Goal: Information Seeking & Learning: Learn about a topic

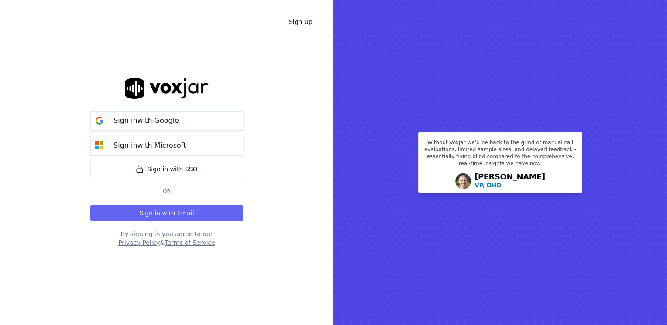
click at [291, 195] on div "Sign Up Sign in with Google Sign in with Microsoft Sign in with SSO Or Sign in …" at bounding box center [166, 162] width 333 height 325
click at [190, 213] on button "Sign in with Email" at bounding box center [166, 213] width 153 height 16
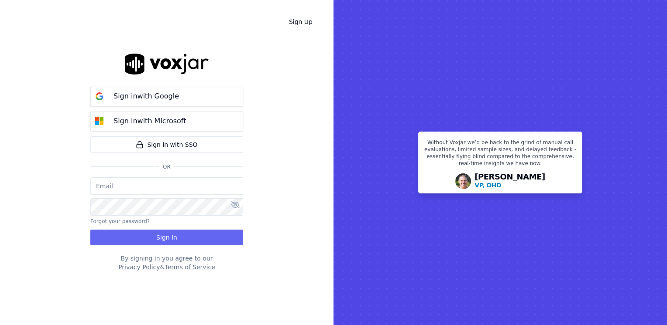
click at [174, 182] on input "email" at bounding box center [166, 186] width 153 height 17
type input "maleman@newwavepower.net"
click at [237, 209] on icon at bounding box center [235, 205] width 9 height 7
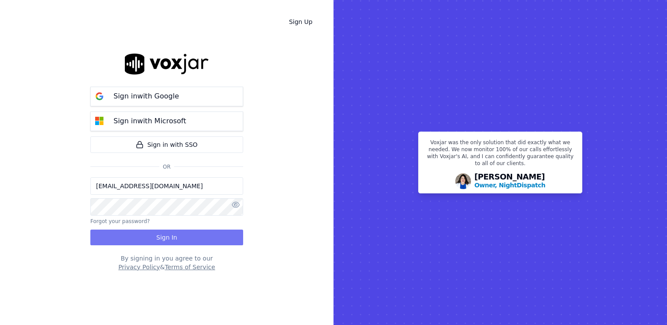
click at [190, 235] on button "Sign In" at bounding box center [166, 238] width 153 height 16
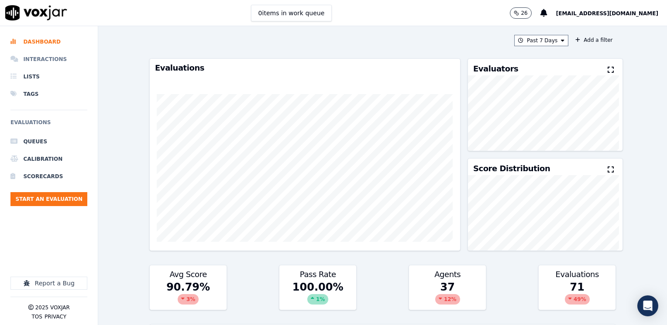
click at [56, 57] on li "Interactions" at bounding box center [48, 59] width 77 height 17
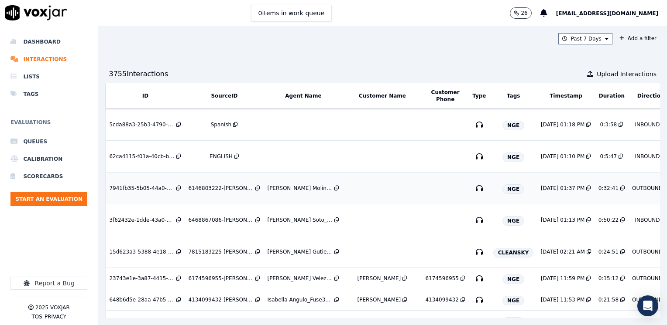
click at [373, 188] on td at bounding box center [381, 189] width 79 height 32
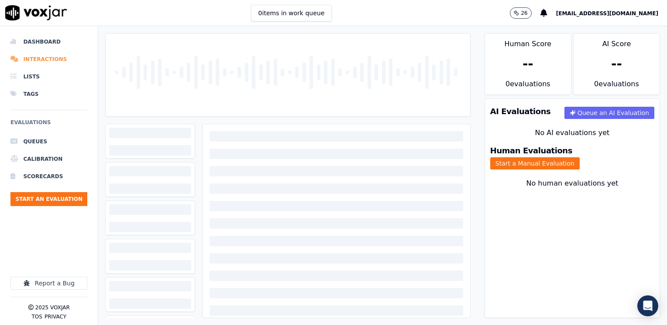
click at [54, 59] on li "Interactions" at bounding box center [48, 59] width 77 height 17
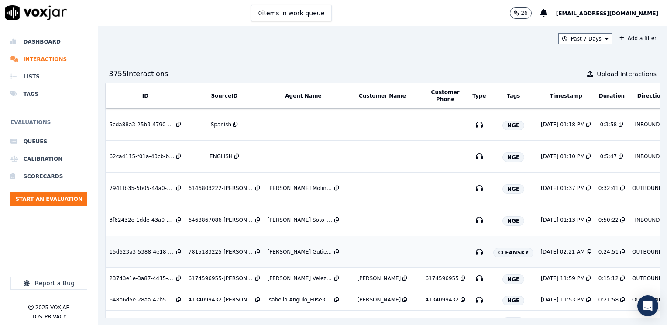
scroll to position [87, 0]
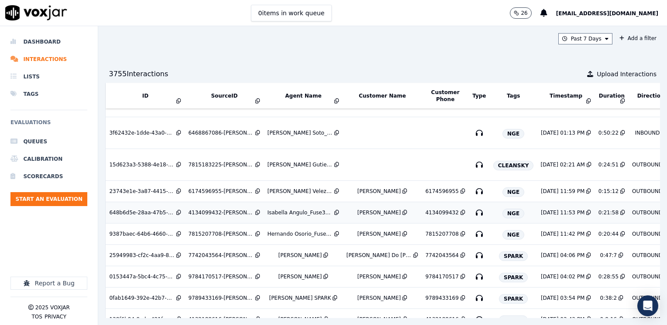
click at [302, 207] on td "Isabella Angulo_Fuse3002_NGE" at bounding box center [302, 212] width 79 height 21
click at [280, 215] on td "Isabella Angulo_Fuse3002_NGE" at bounding box center [302, 212] width 79 height 21
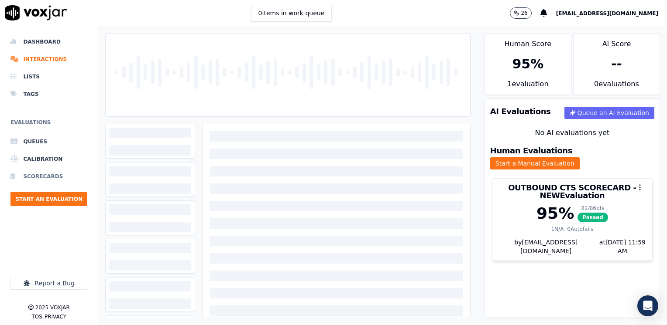
click at [41, 178] on li "Scorecards" at bounding box center [48, 176] width 77 height 17
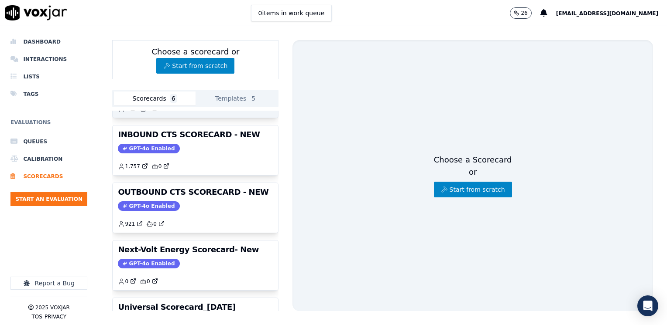
scroll to position [131, 0]
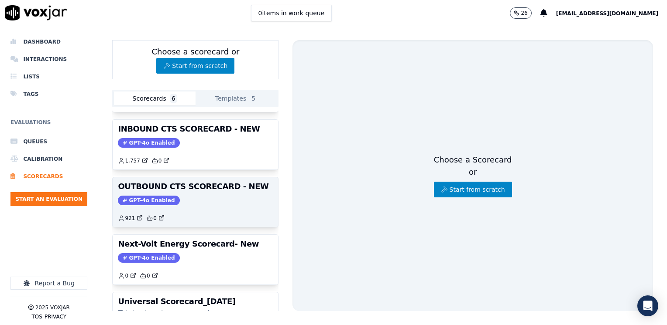
click at [185, 193] on div "OUTBOUND CTS SCORECARD - NEW GPT-4o Enabled 921 0" at bounding box center [195, 203] width 165 height 50
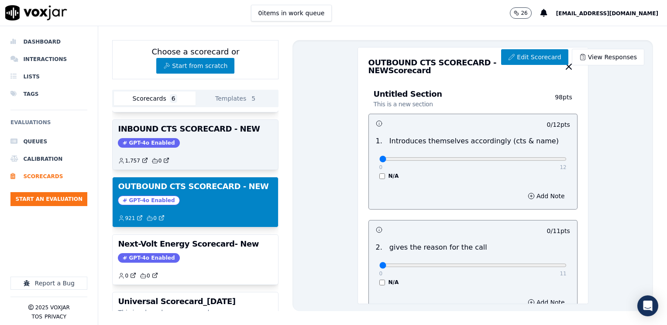
click at [183, 132] on h3 "INBOUND CTS SCORECARD - NEW" at bounding box center [195, 129] width 155 height 8
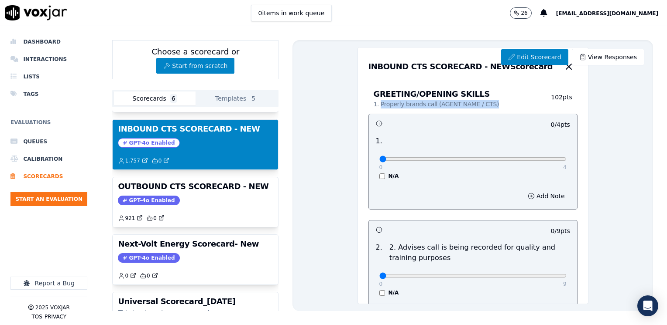
drag, startPoint x: 489, startPoint y: 105, endPoint x: 374, endPoint y: 109, distance: 115.2
click at [374, 109] on div "GREETING/OPENING SKILLS 1. Properly brands call (AGENT NAME / CTS) 102 pts" at bounding box center [472, 99] width 209 height 29
copy p "Properly brands call (AGENT NAME / CTS)"
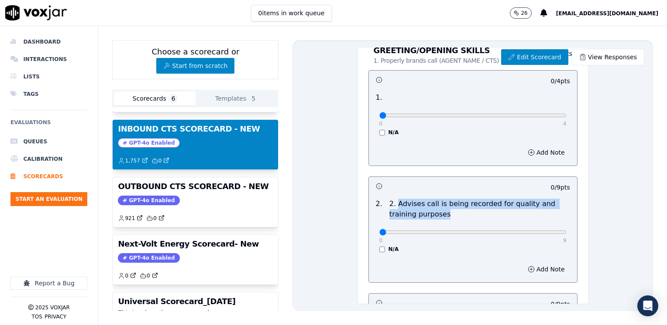
drag, startPoint x: 450, startPoint y: 215, endPoint x: 389, endPoint y: 203, distance: 62.6
click at [389, 203] on p "2. Advises call is being recorded for quality and training purposes" at bounding box center [479, 209] width 181 height 21
copy p "Advises call is being recorded for quality and training purposes"
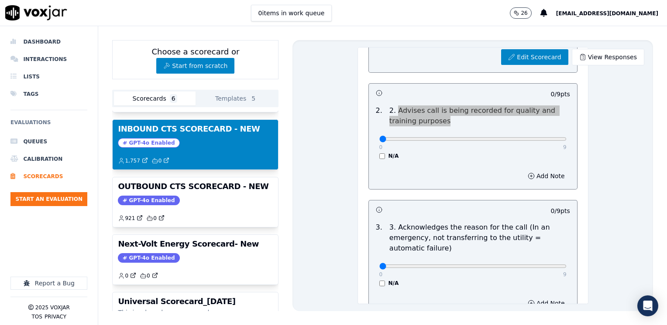
scroll to position [174, 0]
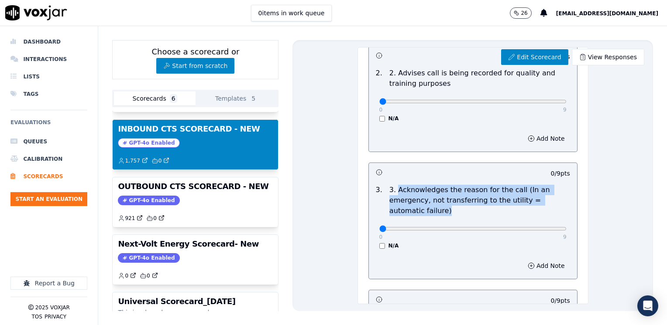
drag, startPoint x: 440, startPoint y: 213, endPoint x: 391, endPoint y: 189, distance: 54.6
click at [391, 189] on p "3. Acknowledges the reason for the call (In an emergency, not transferring to t…" at bounding box center [479, 200] width 181 height 31
copy p "Acknowledges the reason for the call (In an emergency, not transferring to the …"
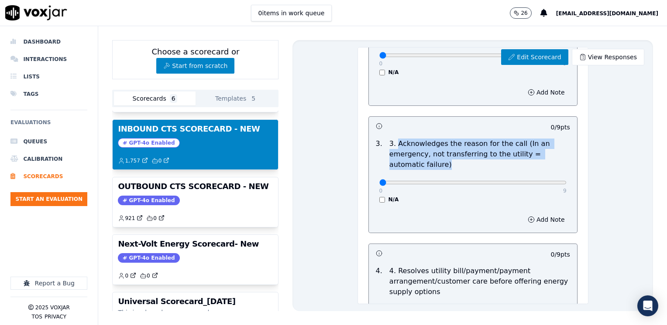
scroll to position [305, 0]
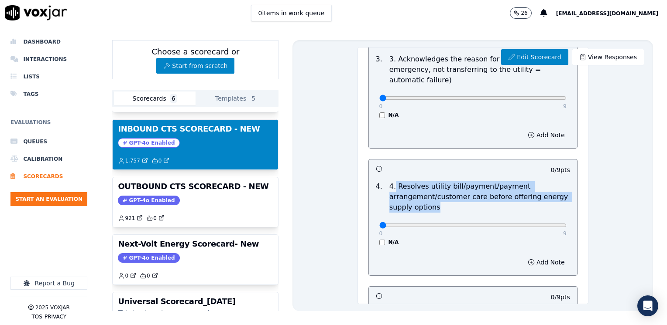
drag, startPoint x: 433, startPoint y: 209, endPoint x: 386, endPoint y: 183, distance: 53.3
click at [389, 183] on p "4. Resolves utility bill/payment/payment arrangement/customer care before offer…" at bounding box center [479, 196] width 181 height 31
drag, startPoint x: 386, startPoint y: 183, endPoint x: 438, endPoint y: 209, distance: 58.7
click at [438, 209] on p "4. Resolves utility bill/payment/payment arrangement/customer care before offer…" at bounding box center [479, 196] width 181 height 31
click at [433, 209] on p "4. Resolves utility bill/payment/payment arrangement/customer care before offer…" at bounding box center [479, 196] width 181 height 31
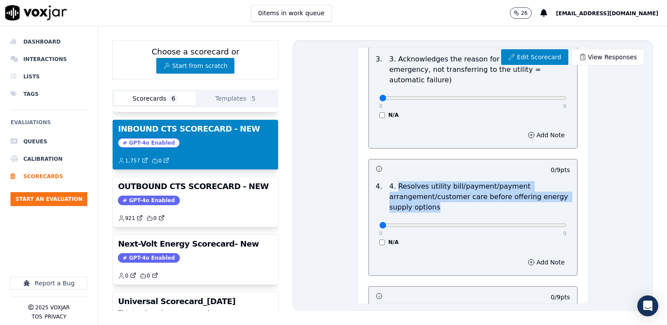
drag, startPoint x: 421, startPoint y: 209, endPoint x: 388, endPoint y: 185, distance: 40.9
click at [389, 185] on p "4. Resolves utility bill/payment/payment arrangement/customer care before offer…" at bounding box center [479, 196] width 181 height 31
copy p "Resolves utility bill/payment/payment arrangement/customer care before offering…"
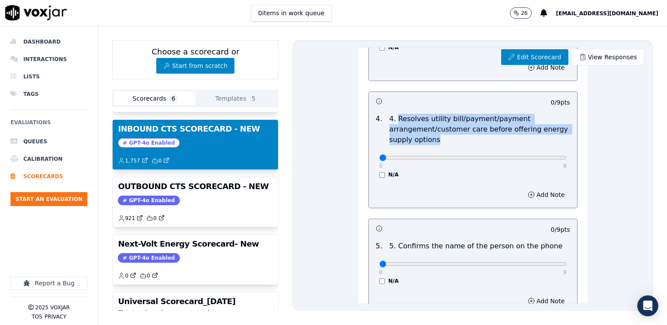
scroll to position [480, 0]
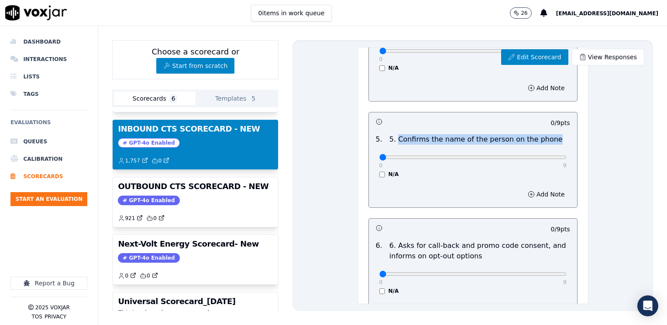
drag, startPoint x: 535, startPoint y: 140, endPoint x: 388, endPoint y: 139, distance: 146.6
click at [388, 139] on div "5. Confirms the name of the person on the phone" at bounding box center [476, 139] width 180 height 10
copy p "Confirms the name of the person on the phone"
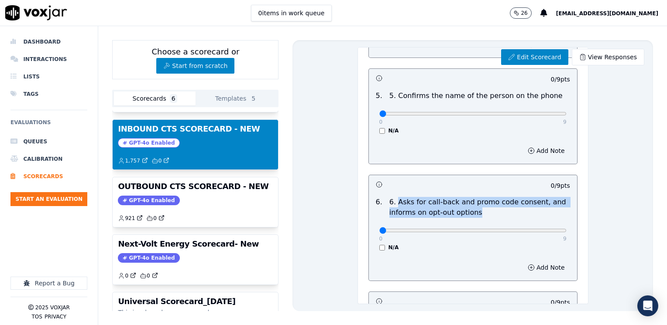
drag, startPoint x: 472, startPoint y: 215, endPoint x: 388, endPoint y: 197, distance: 85.7
click at [389, 197] on p "6. Asks for call-back and promo code consent, and informs on opt-out options" at bounding box center [479, 207] width 181 height 21
copy p "Asks for call-back and promo code consent, and informs on opt-out options"
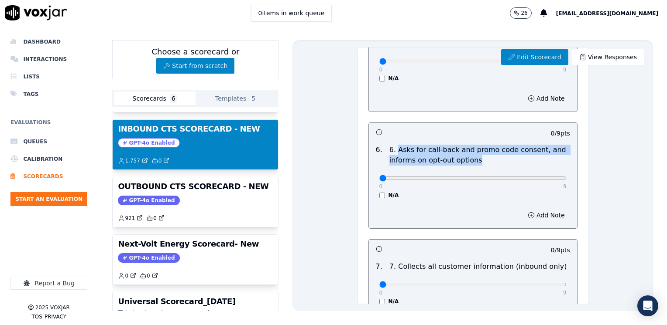
scroll to position [654, 0]
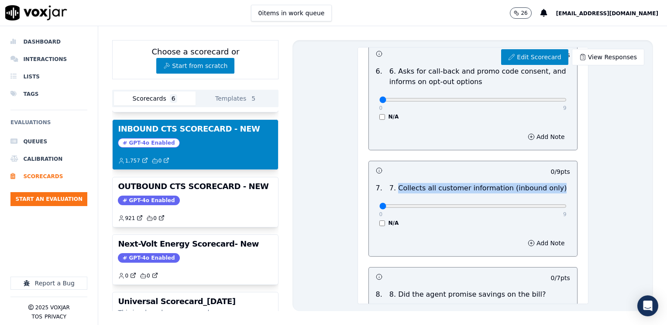
drag, startPoint x: 540, startPoint y: 187, endPoint x: 390, endPoint y: 183, distance: 150.1
click at [390, 183] on div "7 . 7. Collects all customer information (inbound only)" at bounding box center [472, 188] width 201 height 10
copy p "Collects all customer information (inbound only)"
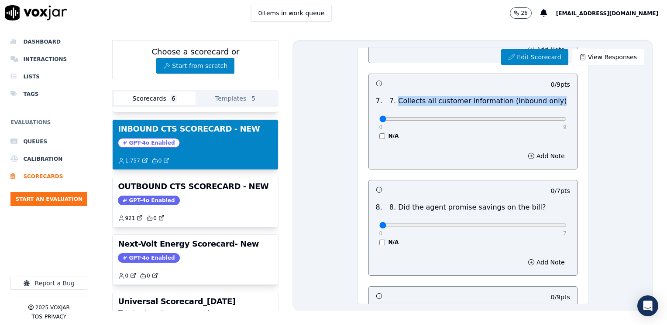
scroll to position [785, 0]
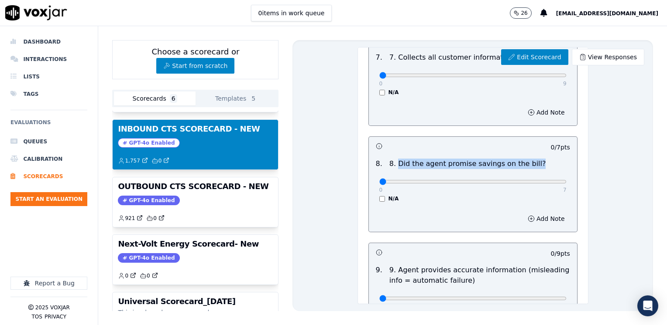
drag, startPoint x: 527, startPoint y: 162, endPoint x: 389, endPoint y: 166, distance: 137.9
click at [389, 166] on div "8 . 8. Did the agent promise savings on the bill?" at bounding box center [472, 164] width 201 height 10
copy p "Did the agent promise savings on the bill?"
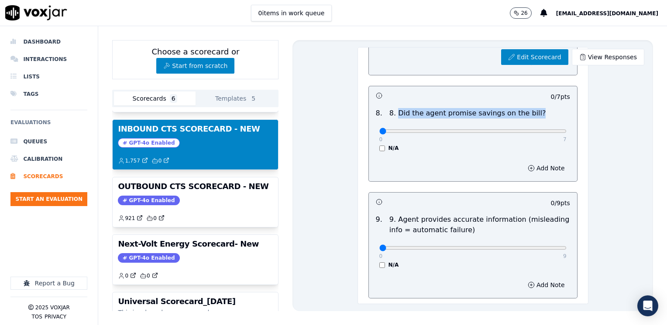
scroll to position [872, 0]
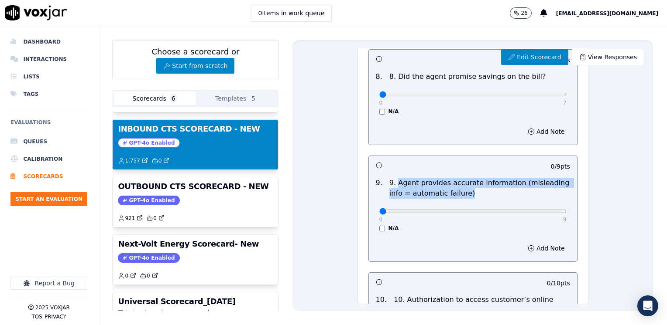
drag, startPoint x: 464, startPoint y: 188, endPoint x: 390, endPoint y: 184, distance: 73.4
click at [390, 184] on p "9. Agent provides accurate information (misleading info = automatic failure)" at bounding box center [479, 188] width 181 height 21
copy p "Agent provides accurate information (misleading info = automatic failure)"
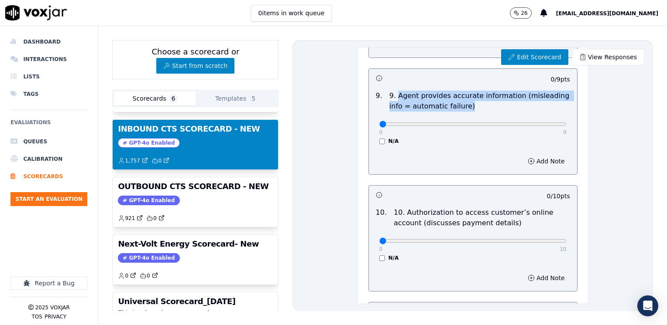
scroll to position [1003, 0]
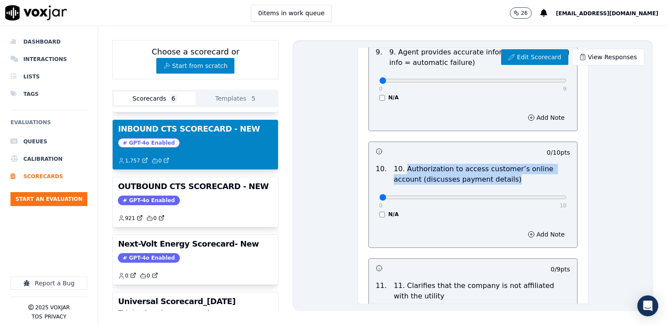
drag, startPoint x: 503, startPoint y: 178, endPoint x: 396, endPoint y: 167, distance: 107.0
click at [396, 167] on p "10. Authorization to access customer’s online account (discusses payment detail…" at bounding box center [481, 174] width 176 height 21
copy p "Authorization to access customer’s online account (discusses payment details)"
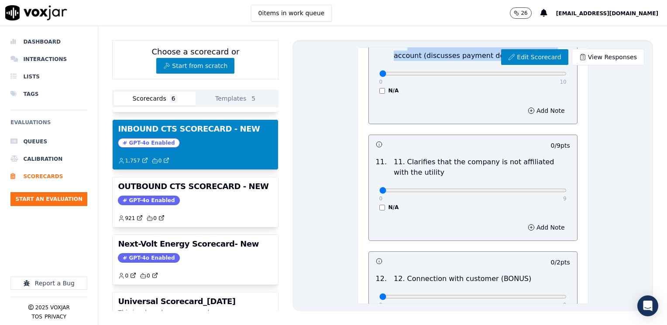
scroll to position [1178, 0]
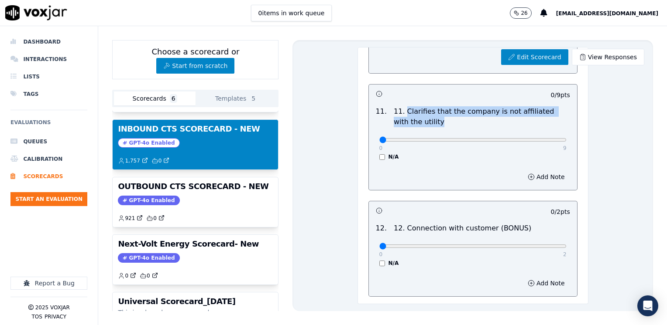
drag, startPoint x: 424, startPoint y: 120, endPoint x: 397, endPoint y: 111, distance: 29.3
click at [397, 111] on p "11. Clarifies that the company is not affiliated with the utility" at bounding box center [481, 116] width 176 height 21
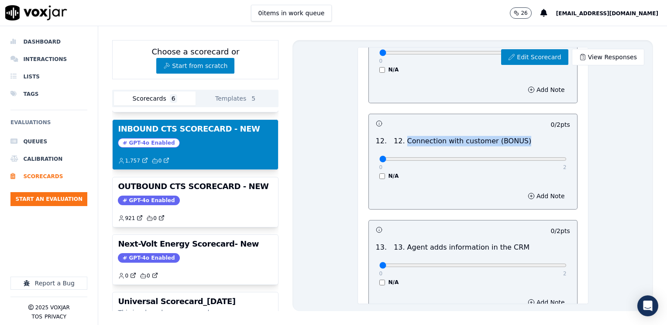
drag, startPoint x: 508, startPoint y: 137, endPoint x: 397, endPoint y: 140, distance: 111.3
click at [397, 140] on div "12. Connection with customer (BONUS)" at bounding box center [462, 141] width 144 height 10
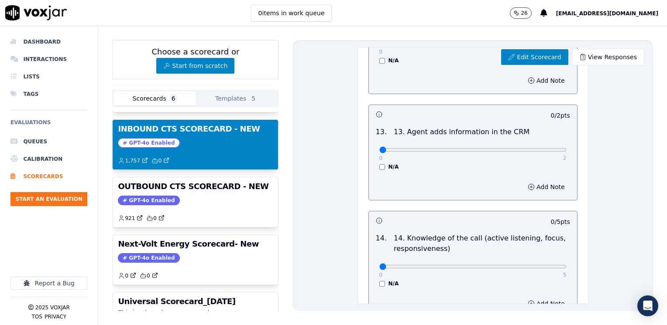
scroll to position [1396, 0]
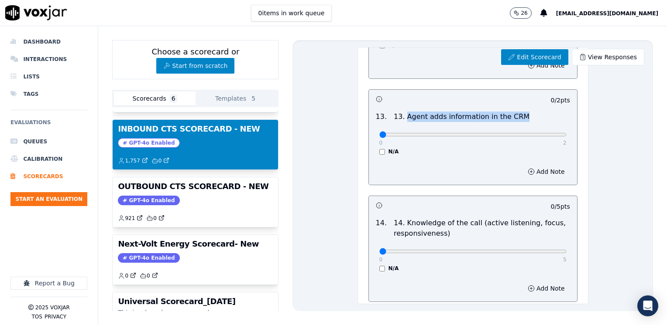
drag, startPoint x: 511, startPoint y: 109, endPoint x: 397, endPoint y: 110, distance: 113.9
click at [397, 112] on div "13 . 13. Agent adds information in the CRM" at bounding box center [472, 117] width 201 height 10
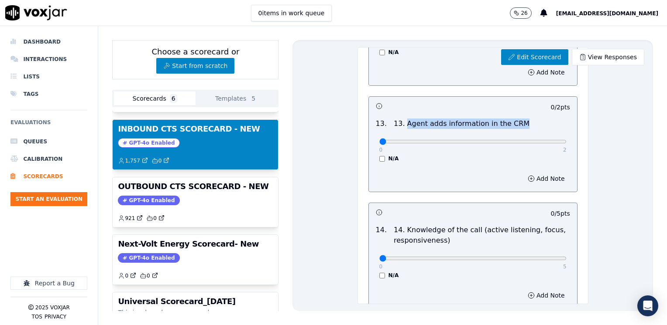
scroll to position [1440, 0]
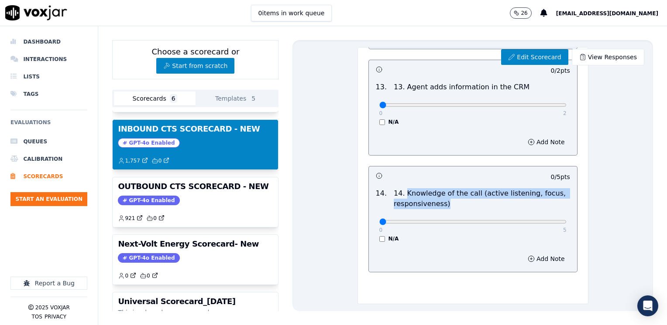
drag, startPoint x: 440, startPoint y: 189, endPoint x: 397, endPoint y: 177, distance: 44.6
click at [397, 188] on p "14. Knowledge of the call (active listening, focus, responsiveness)" at bounding box center [481, 198] width 176 height 21
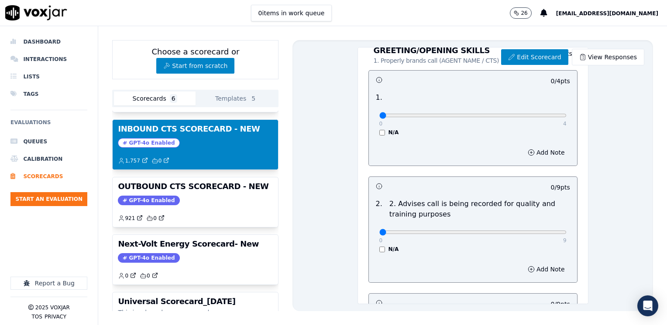
scroll to position [0, 0]
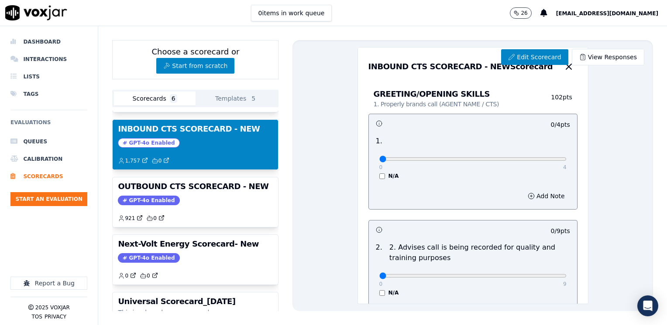
click at [470, 134] on div "1 . 0 4 N/A" at bounding box center [473, 158] width 208 height 51
click at [328, 41] on div "Edit Scorecard View Responses INBOUND CTS SCORECARD - NEW Scorecard GREETING/OP…" at bounding box center [472, 175] width 360 height 271
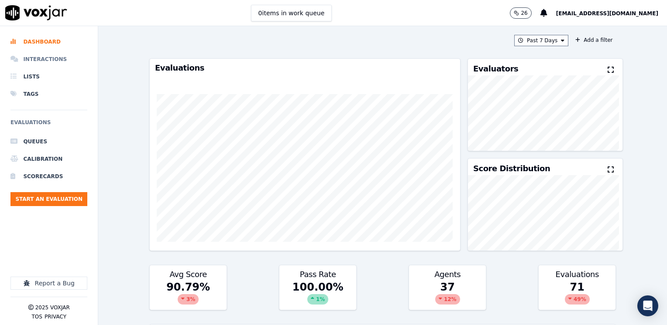
click at [46, 60] on li "Interactions" at bounding box center [48, 59] width 77 height 17
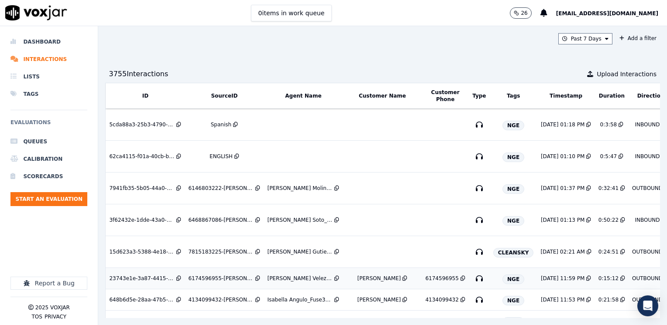
click at [357, 279] on div "Carlos Martinez Dias" at bounding box center [379, 278] width 44 height 7
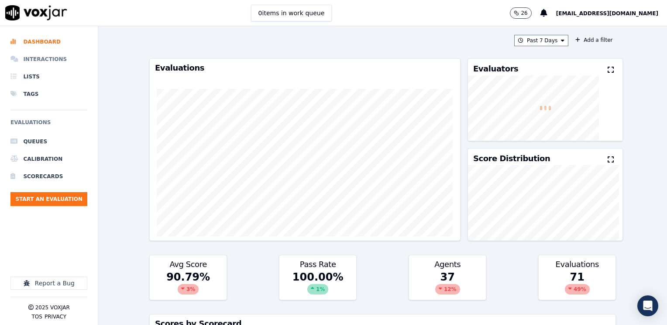
click at [43, 53] on li "Interactions" at bounding box center [48, 59] width 77 height 17
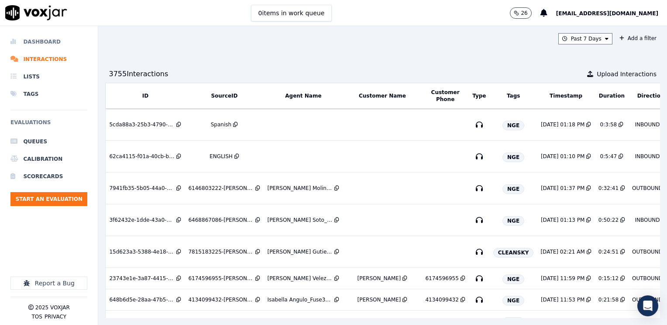
click at [54, 41] on li "Dashboard" at bounding box center [48, 41] width 77 height 17
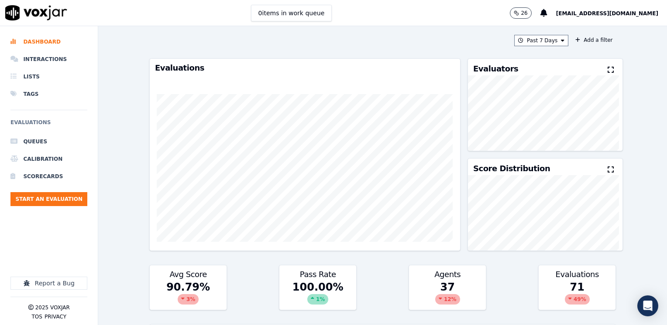
click at [607, 72] on icon at bounding box center [610, 69] width 6 height 7
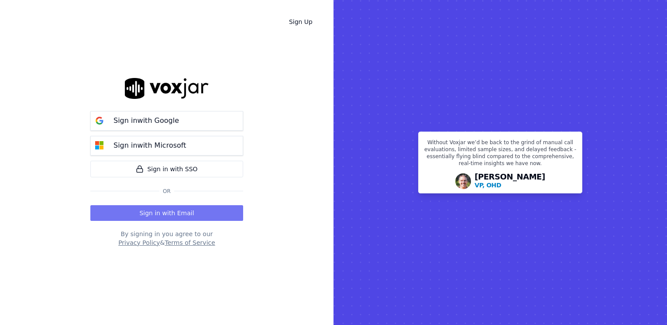
click at [154, 212] on button "Sign in with Email" at bounding box center [166, 213] width 153 height 16
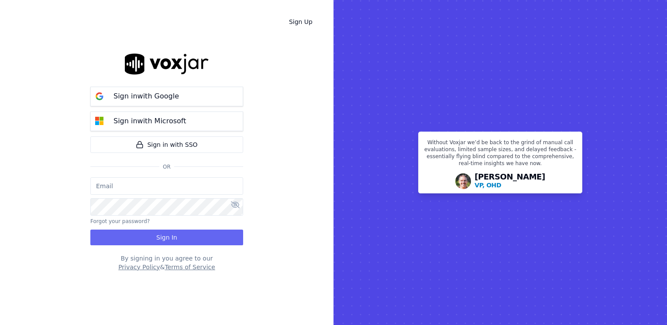
click at [188, 185] on input "email" at bounding box center [166, 186] width 153 height 17
type input "maleman@newwavepower.net"
click at [236, 205] on icon at bounding box center [235, 205] width 9 height 7
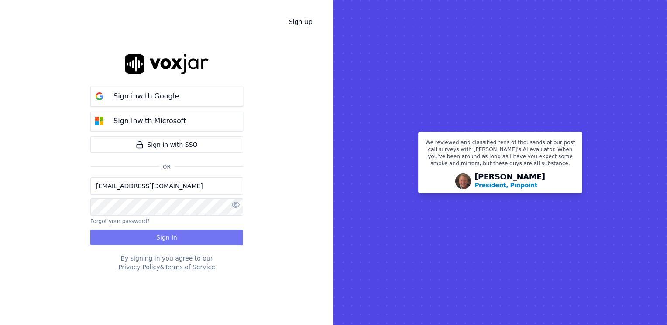
click at [157, 235] on button "Sign In" at bounding box center [166, 238] width 153 height 16
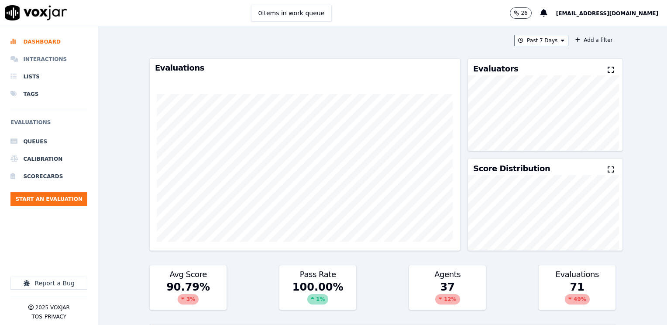
click at [30, 57] on li "Interactions" at bounding box center [48, 59] width 77 height 17
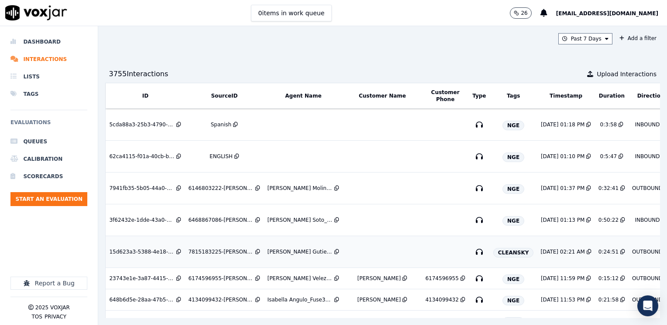
click at [389, 251] on td at bounding box center [381, 252] width 79 height 32
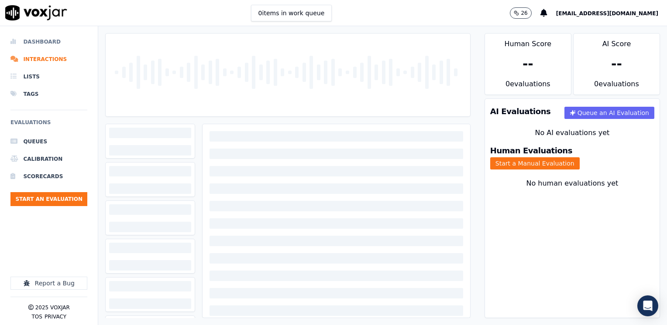
click at [55, 40] on li "Dashboard" at bounding box center [48, 41] width 77 height 17
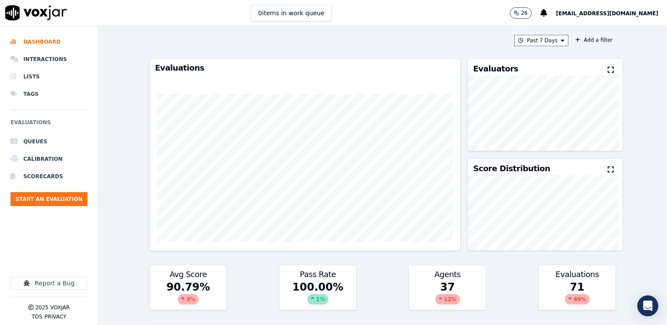
click at [607, 71] on icon at bounding box center [610, 69] width 6 height 7
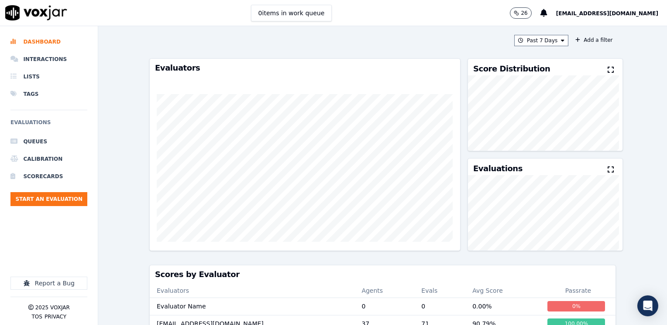
click at [607, 71] on icon at bounding box center [610, 69] width 6 height 7
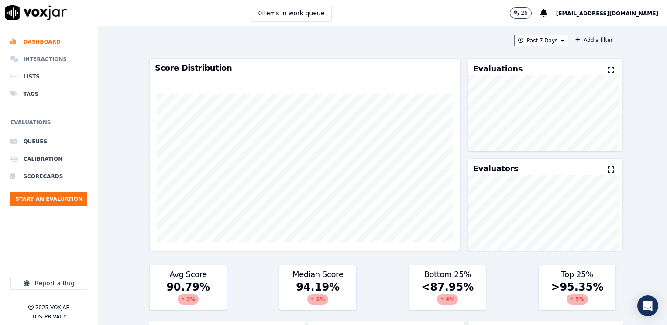
click at [51, 61] on li "Interactions" at bounding box center [48, 59] width 77 height 17
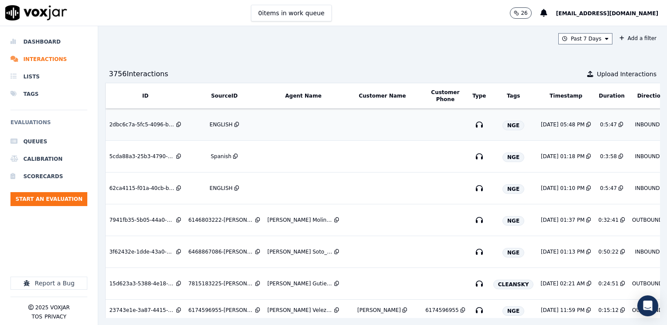
click at [326, 127] on td at bounding box center [302, 125] width 79 height 32
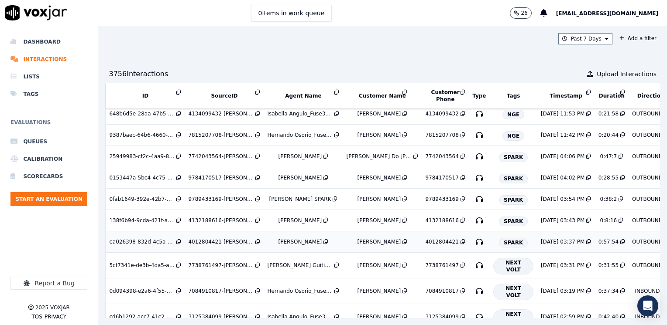
click at [366, 240] on div "Evelyn Pagan" at bounding box center [379, 242] width 44 height 7
